Goal: Check status: Check status

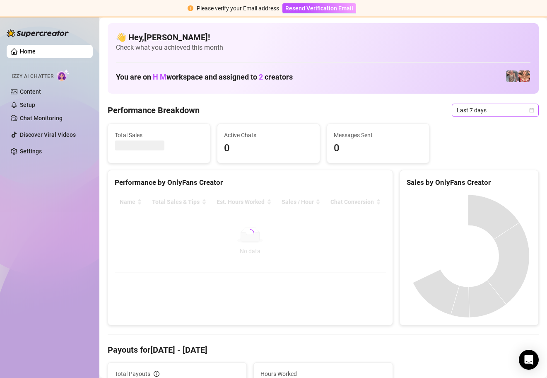
click at [529, 108] on icon "calendar" at bounding box center [531, 110] width 5 height 5
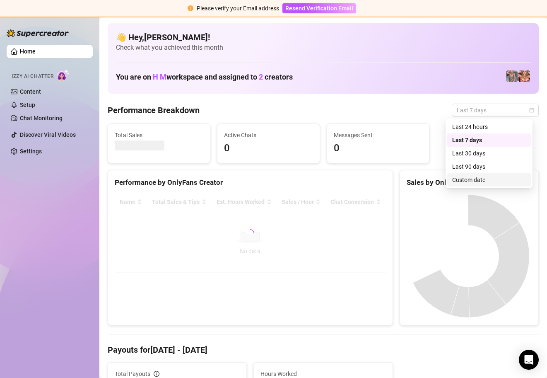
click at [505, 178] on div "Custom date" at bounding box center [489, 179] width 74 height 9
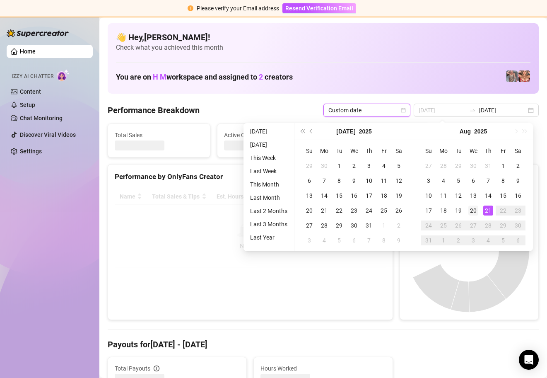
type input "[DATE]"
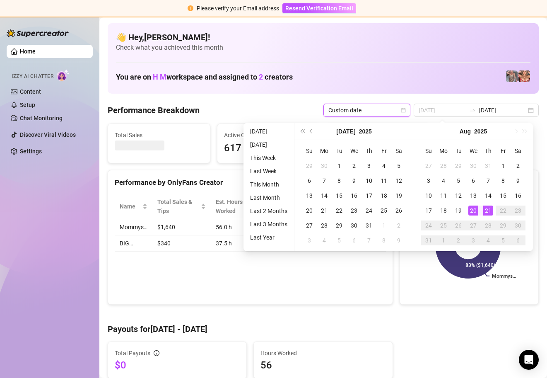
click at [475, 208] on div "20" at bounding box center [473, 210] width 10 height 10
type input "[DATE]"
